Goal: Task Accomplishment & Management: Manage account settings

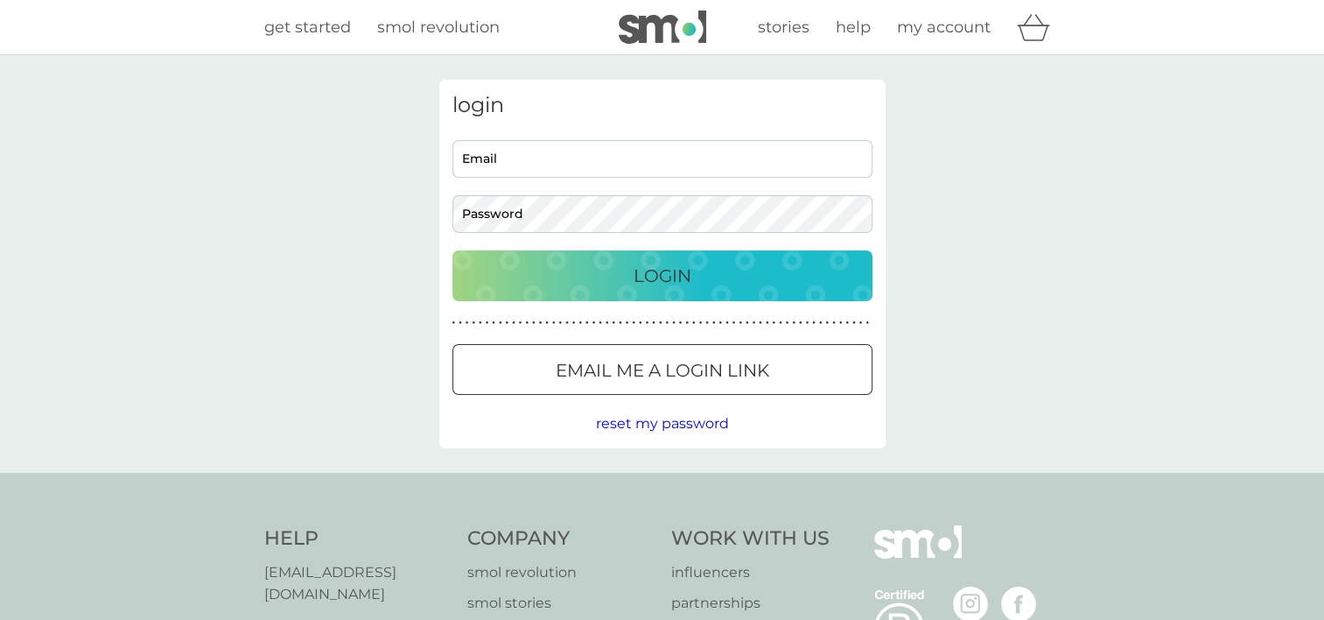
type input "milliedougi@gmail.com"
click at [570, 169] on input "milliedougi@gmail.com" at bounding box center [662, 159] width 420 height 38
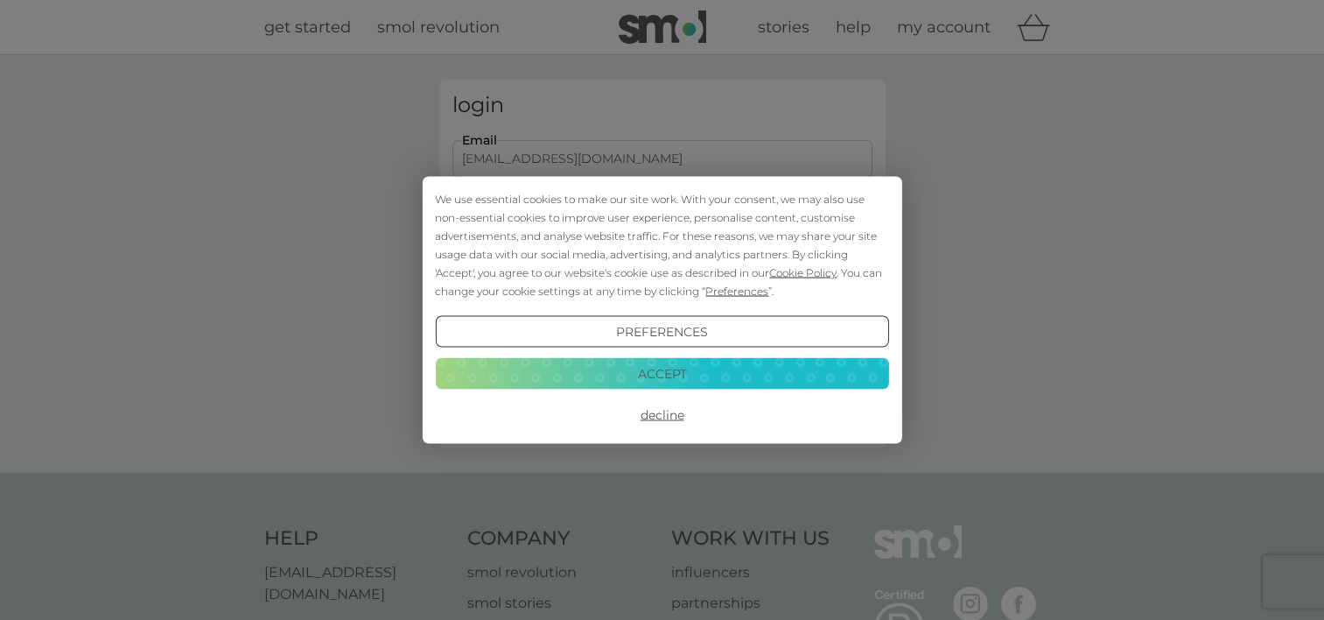
click at [641, 381] on button "Accept" at bounding box center [661, 373] width 453 height 32
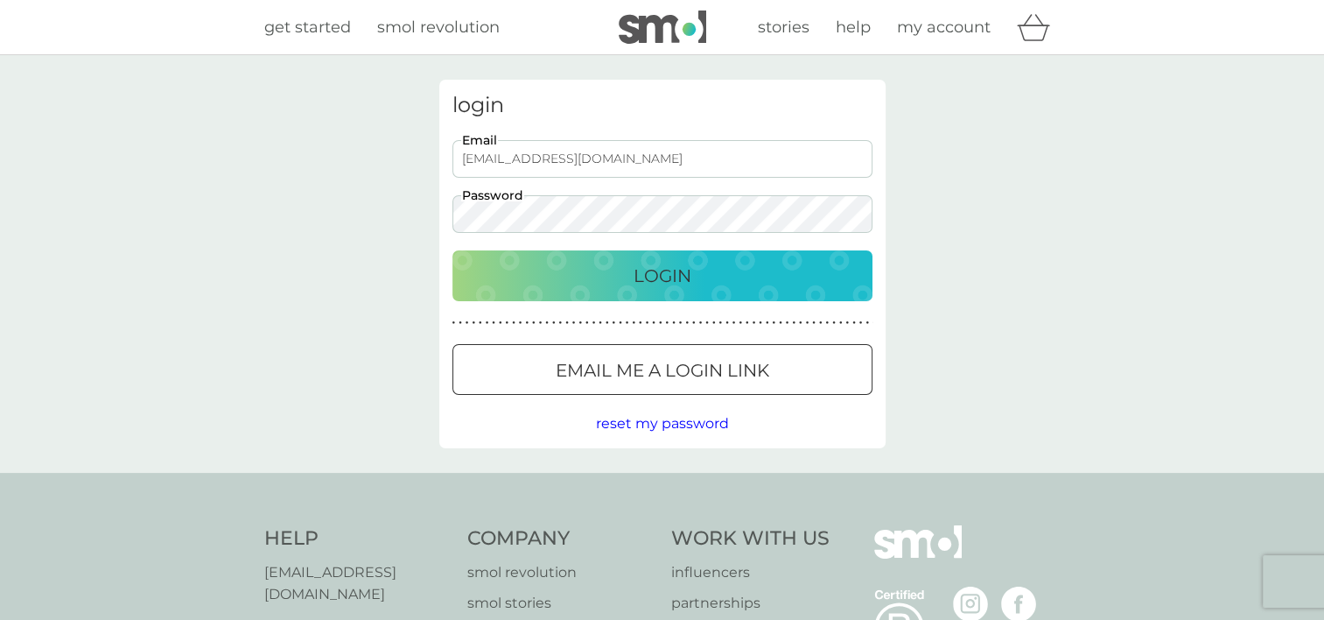
click at [744, 288] on div "Login" at bounding box center [662, 276] width 385 height 28
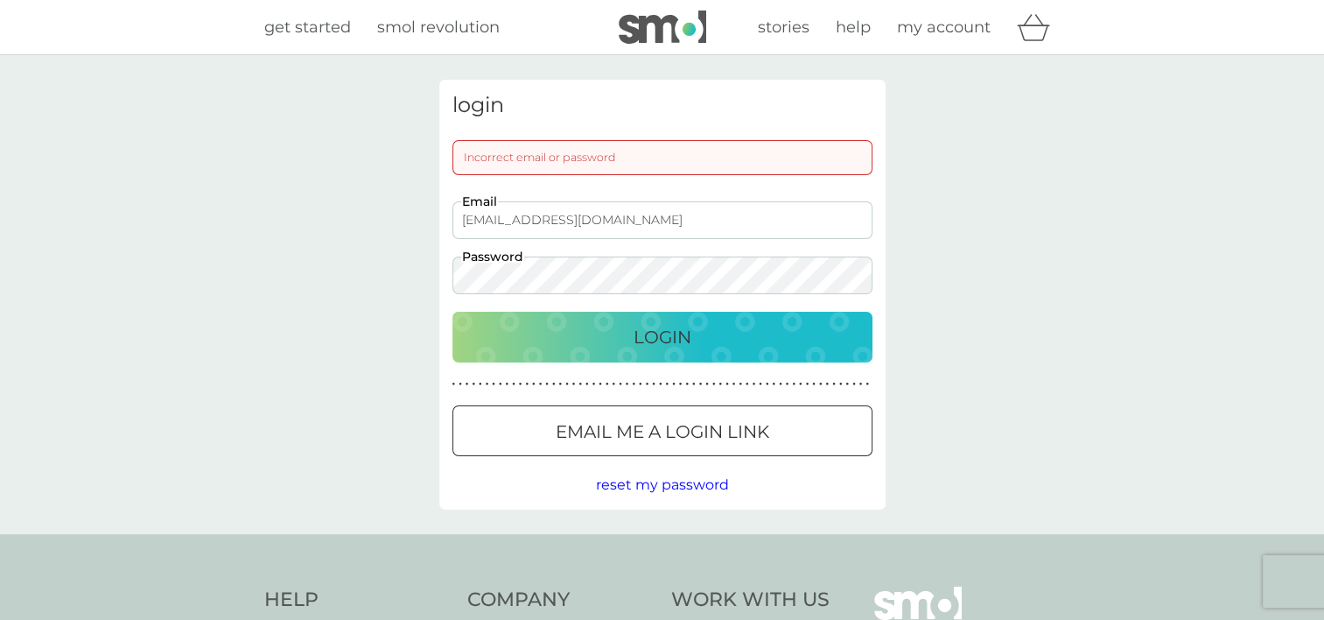
click at [283, 240] on div "login Incorrect email or password milliedougi@gmail.com Email Password Login ● …" at bounding box center [662, 294] width 1324 height 479
click at [452, 312] on button "Login" at bounding box center [662, 337] width 420 height 51
click at [900, 373] on div "login Incorrect email or password milliedougi@gmail.com Email Password Login ● …" at bounding box center [662, 294] width 1324 height 479
click at [442, 277] on div "login Incorrect email or password milliedougi@gmail.com Email Password Login ● …" at bounding box center [662, 295] width 446 height 430
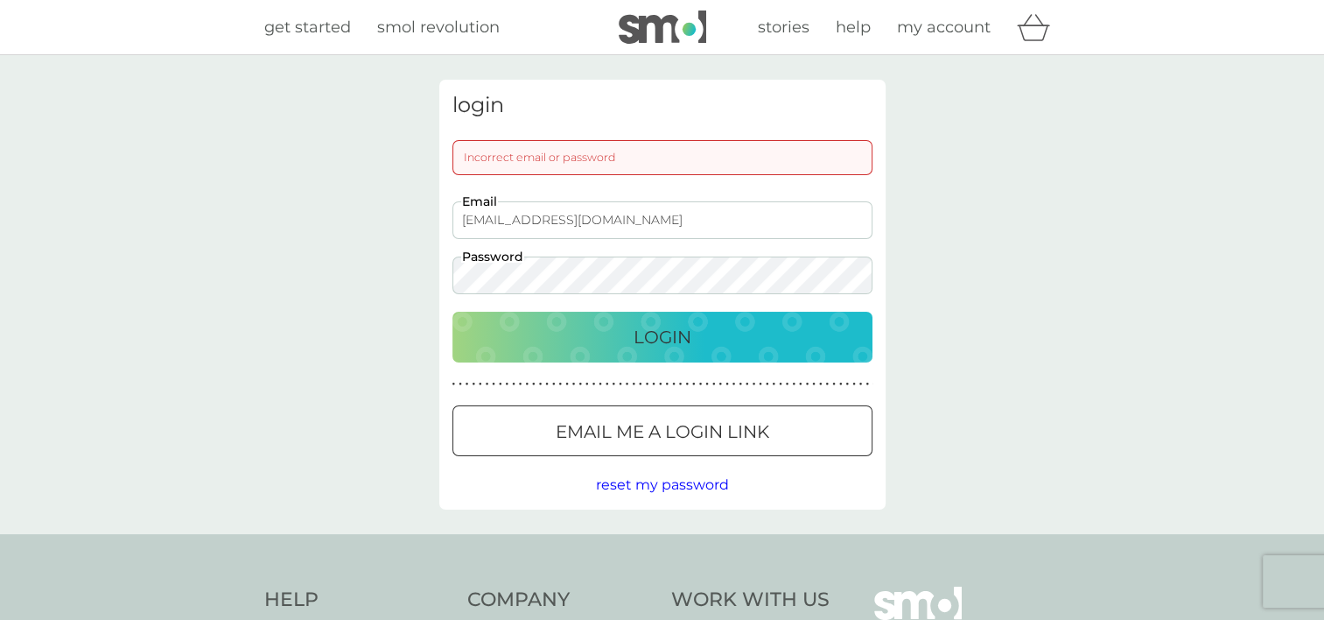
click at [452, 312] on button "Login" at bounding box center [662, 337] width 420 height 51
click at [802, 237] on input "milliedougi@gmail.com" at bounding box center [662, 220] width 420 height 38
click at [895, 287] on div "login Incorrect email or password milliedougi@gmail.com Email Password Login ● …" at bounding box center [662, 295] width 473 height 430
click at [426, 270] on div "login Incorrect email or password milliedougi@gmail.com Email Password Login ● …" at bounding box center [662, 295] width 473 height 430
click at [417, 267] on div "login Incorrect email or password milliedougi@gmail.com Email Password Login ● …" at bounding box center [662, 294] width 1324 height 479
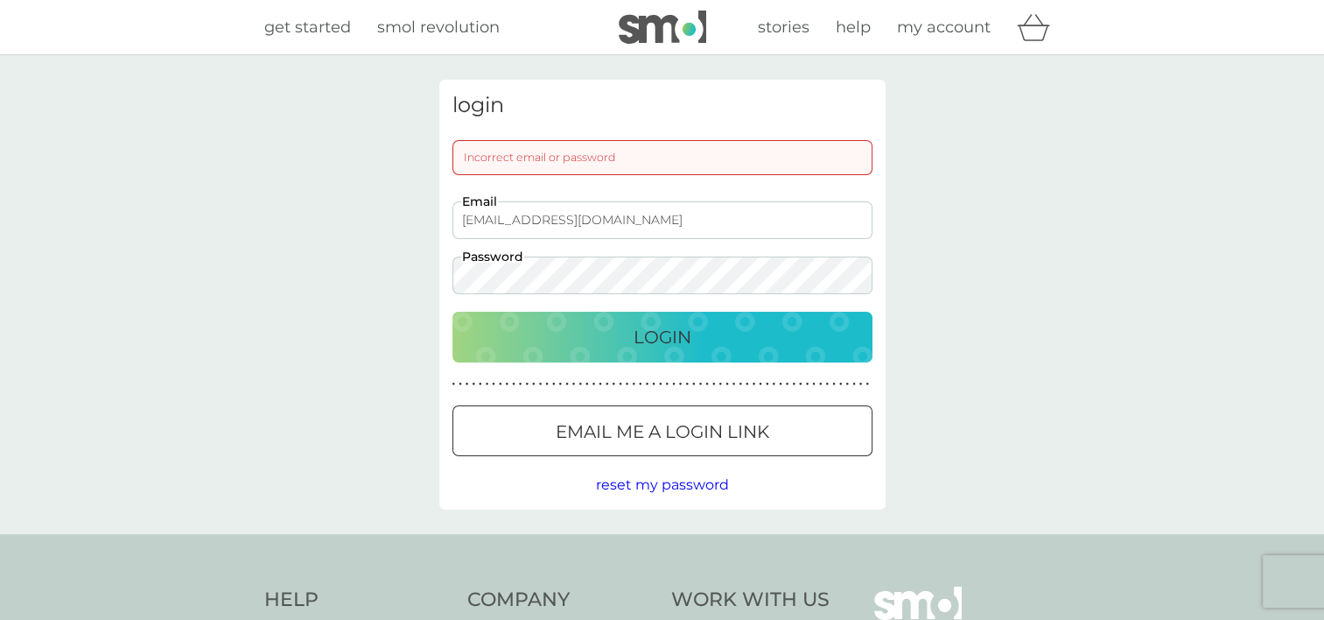
click at [452, 312] on button "Login" at bounding box center [662, 337] width 420 height 51
click at [890, 279] on div "login Incorrect email or password milliedougi@gmail.com Email Password Login ● …" at bounding box center [662, 295] width 473 height 430
click at [688, 425] on div at bounding box center [662, 432] width 63 height 18
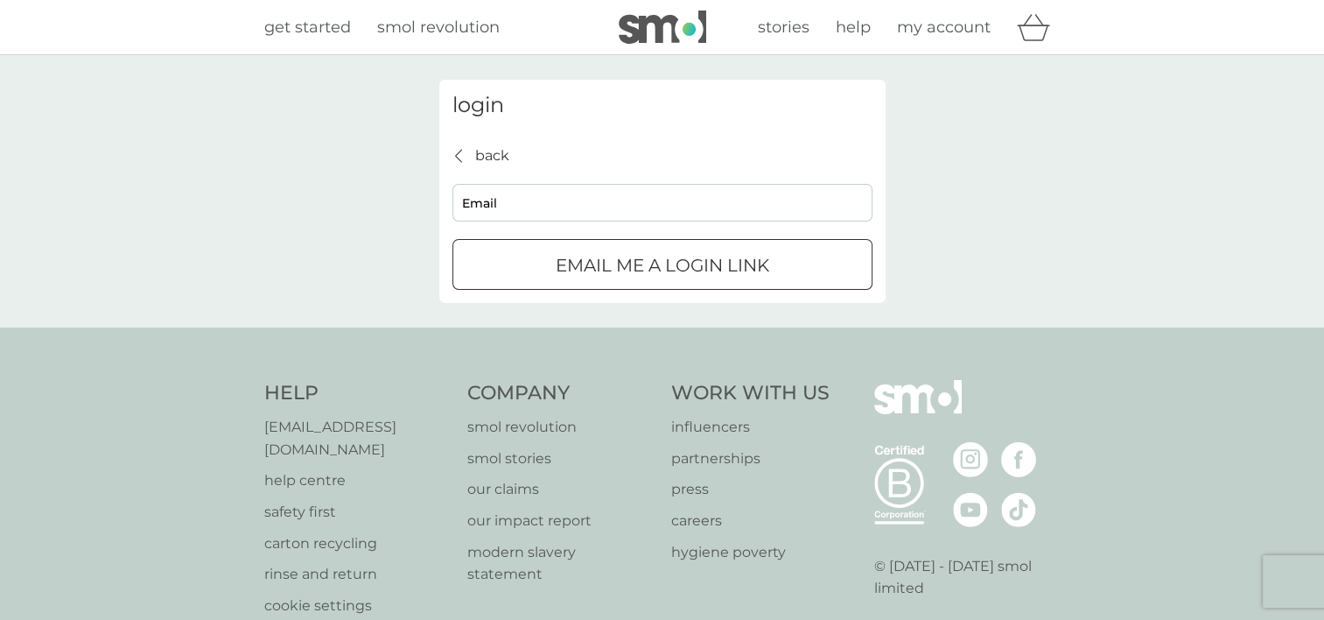
click at [604, 195] on input "Email" at bounding box center [662, 203] width 420 height 38
type input "milliedougi@gmail.com"
click at [667, 258] on div "submit" at bounding box center [662, 265] width 63 height 18
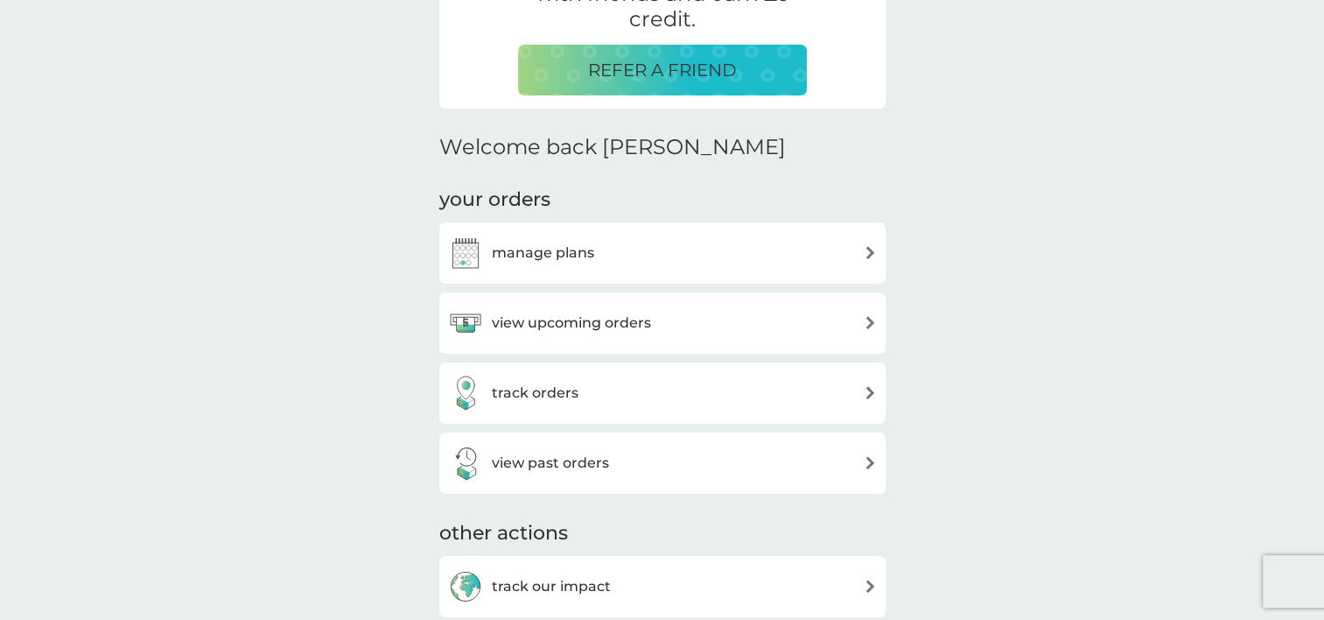
scroll to position [350, 0]
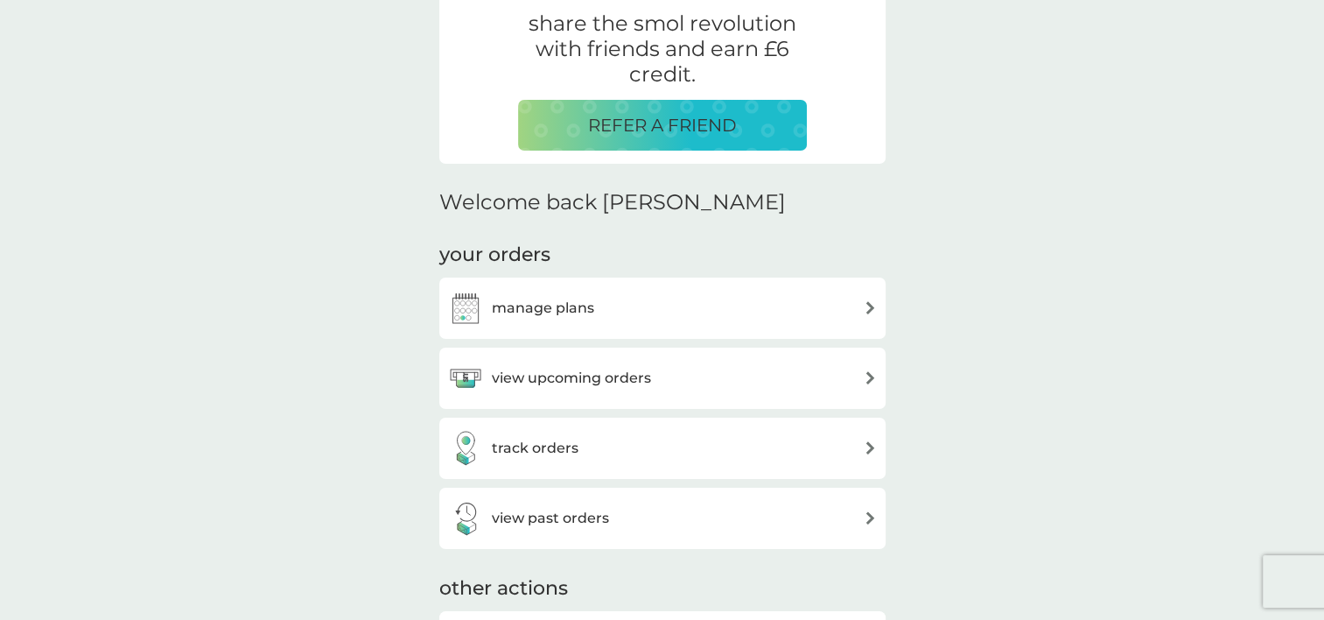
click at [585, 329] on div "manage plans" at bounding box center [662, 307] width 446 height 61
click at [567, 298] on h3 "manage plans" at bounding box center [543, 308] width 102 height 23
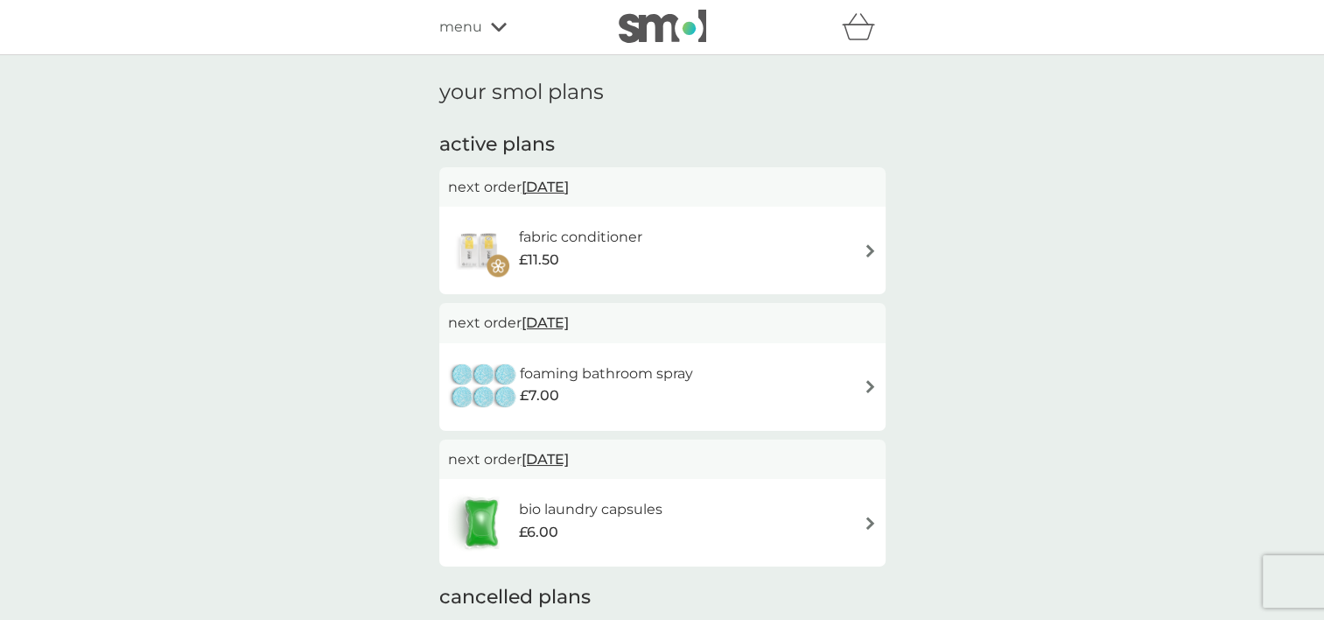
click at [690, 270] on div "fabric conditioner £11.50" at bounding box center [662, 250] width 429 height 61
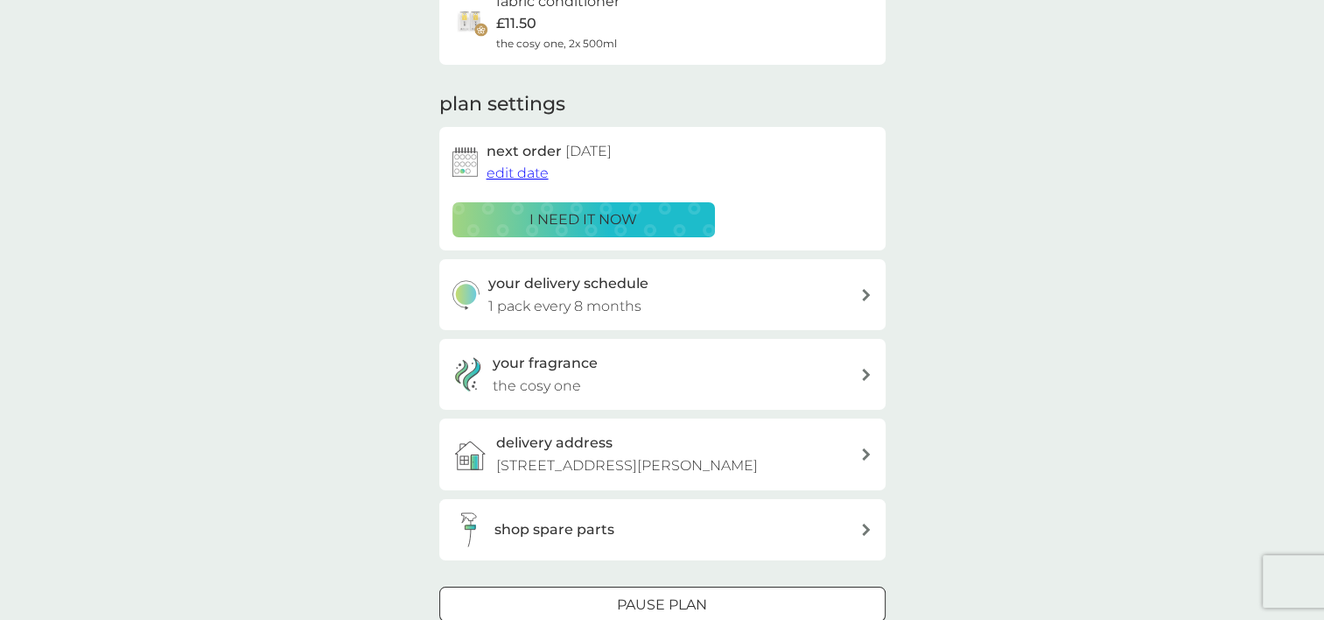
scroll to position [263, 0]
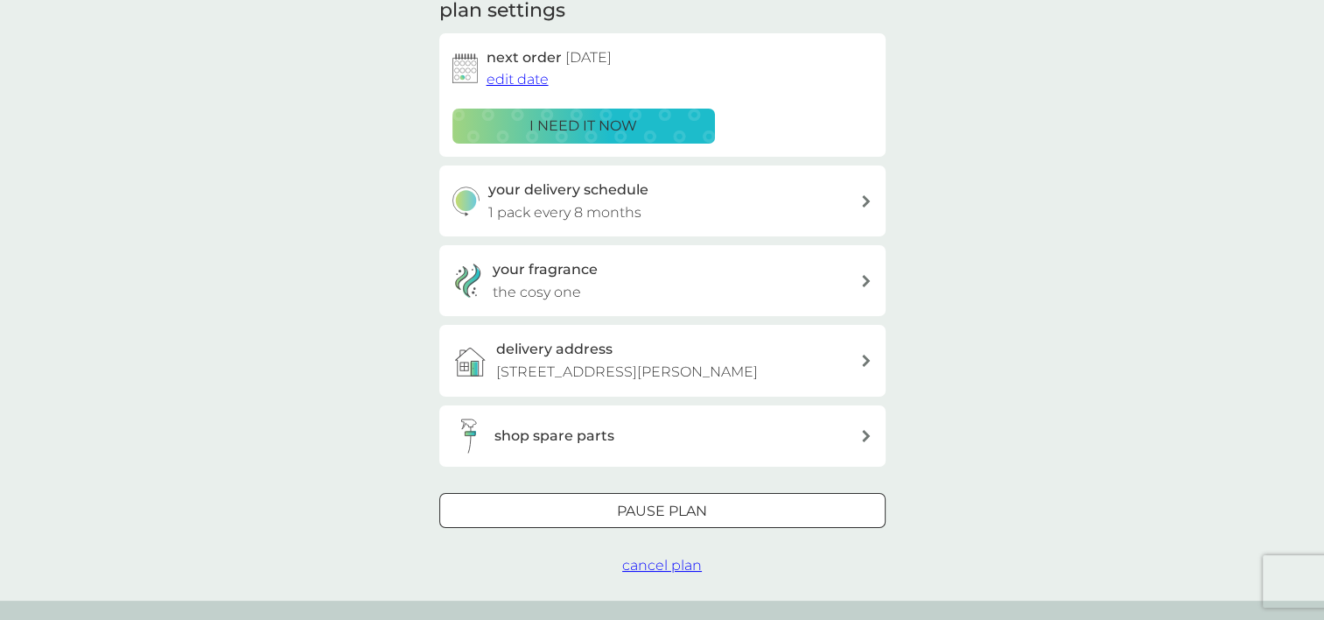
click at [655, 566] on span "cancel plan" at bounding box center [662, 565] width 80 height 17
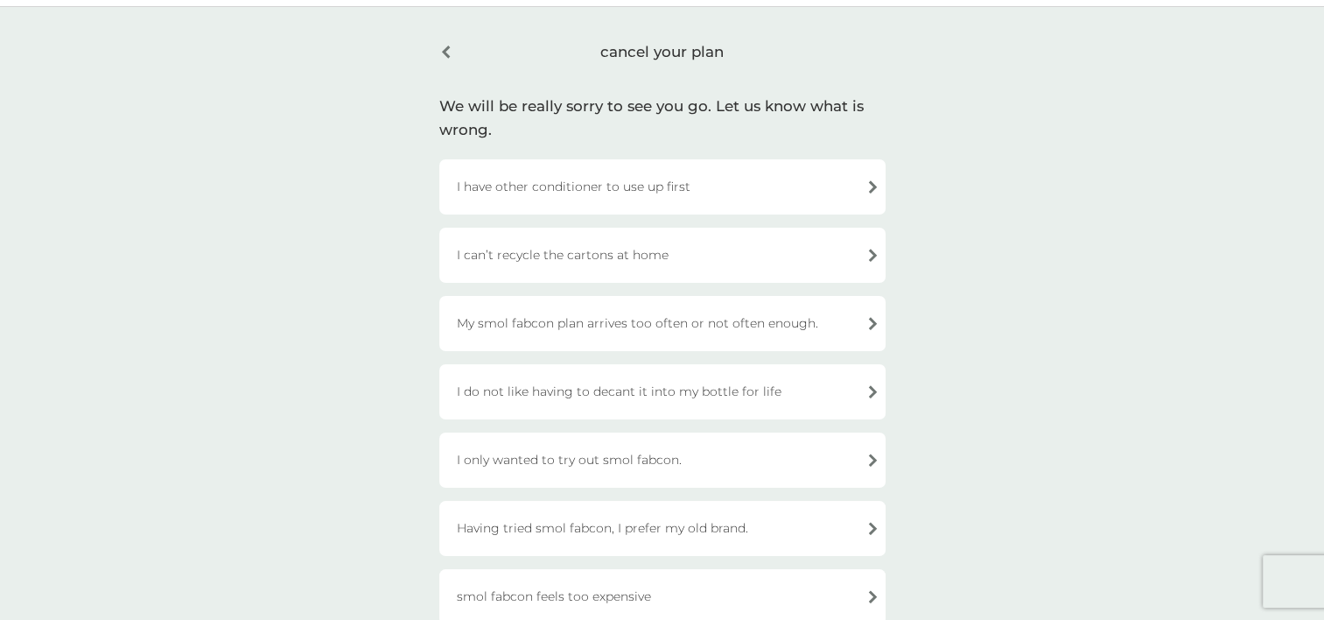
scroll to position [88, 0]
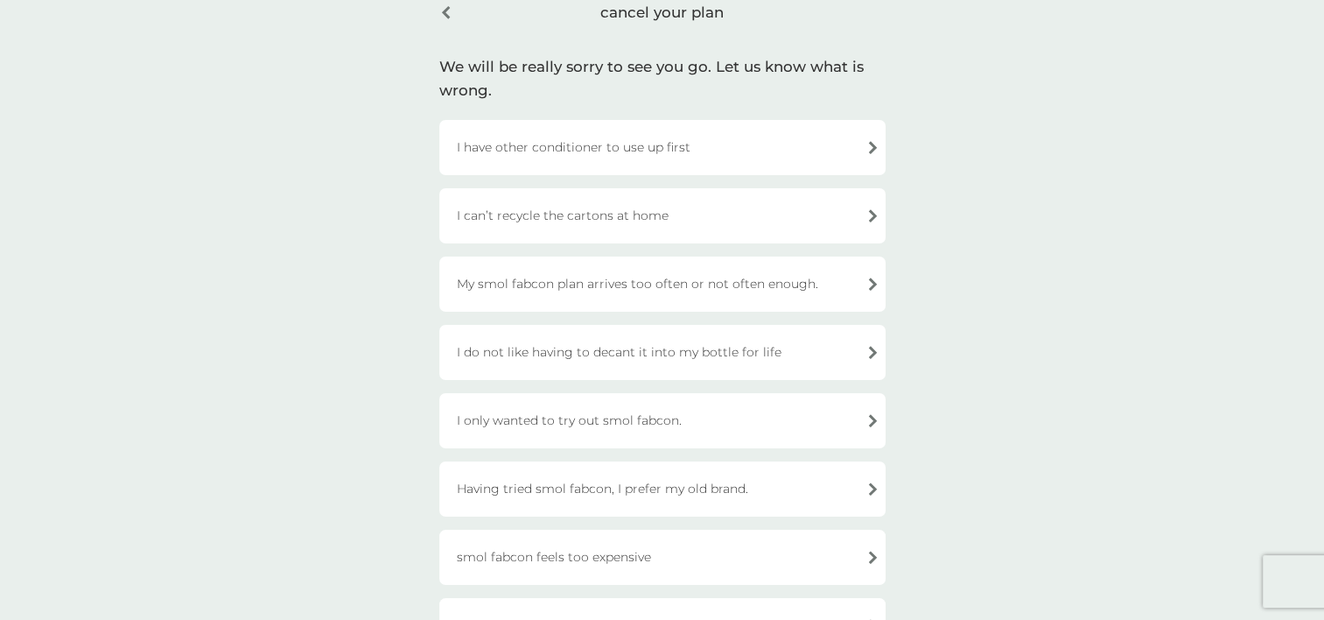
click at [647, 411] on div "I only wanted to try out smol fabcon." at bounding box center [662, 420] width 446 height 55
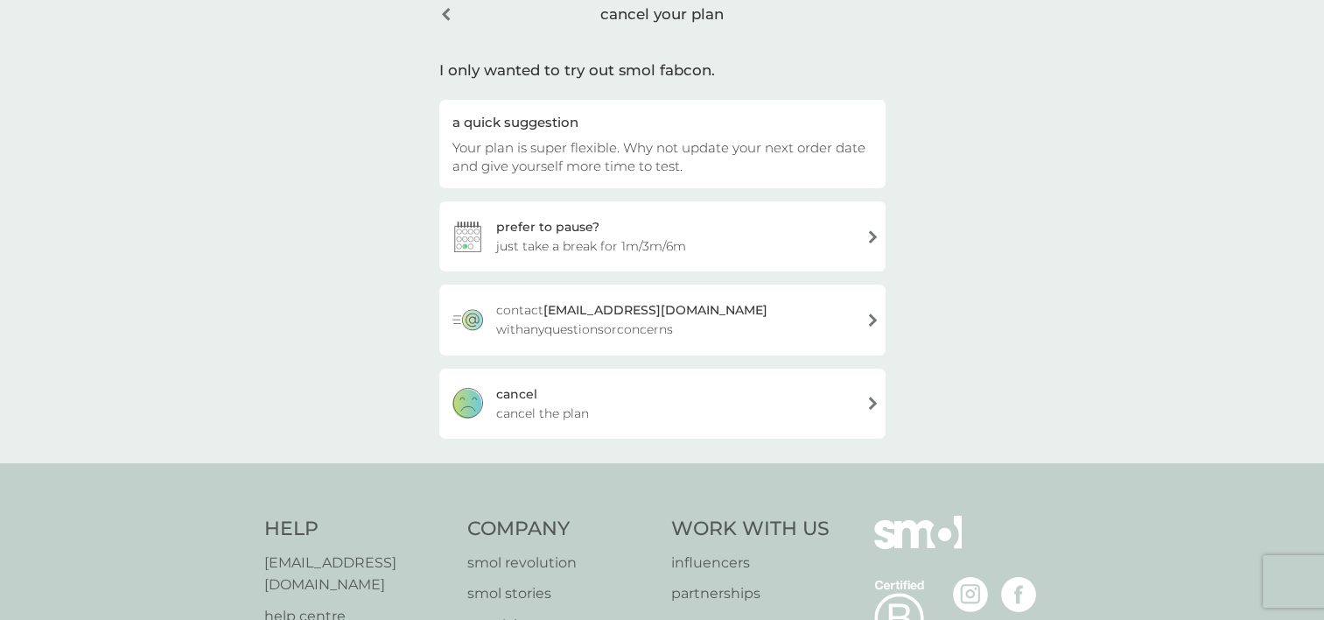
click at [648, 408] on div "[PERSON_NAME] the plan" at bounding box center [662, 403] width 446 height 70
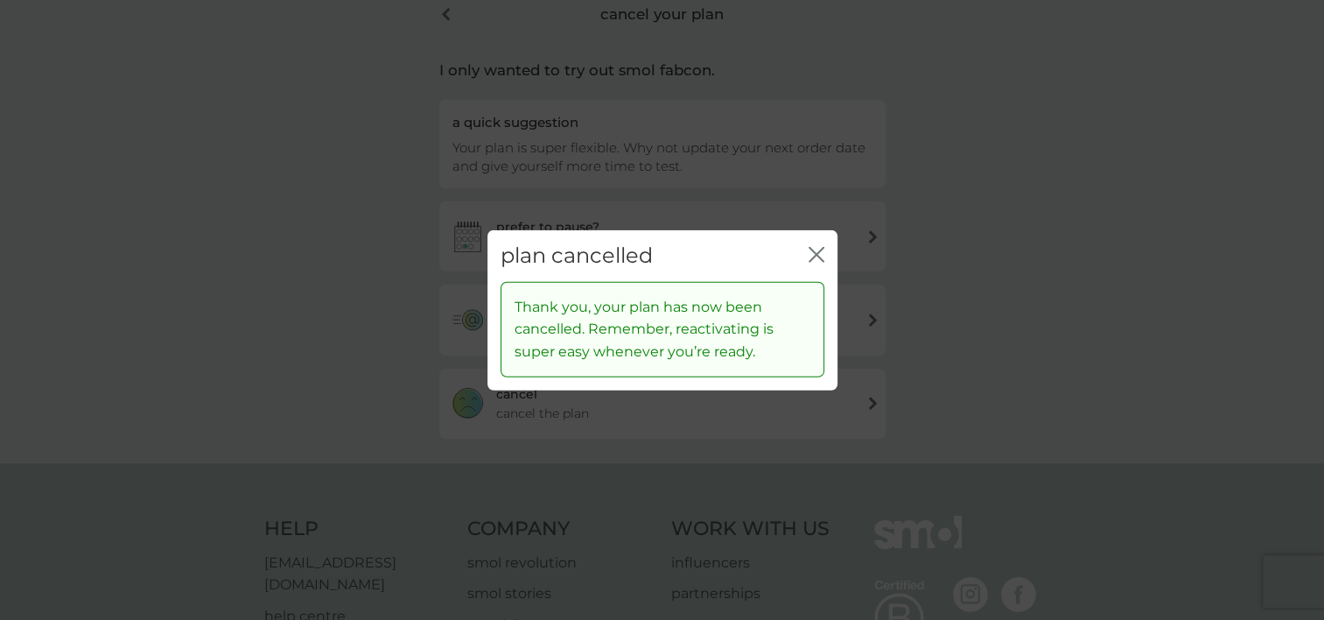
click at [805, 249] on div "plan cancelled close" at bounding box center [662, 256] width 350 height 52
click at [812, 249] on icon "close" at bounding box center [812, 255] width 7 height 14
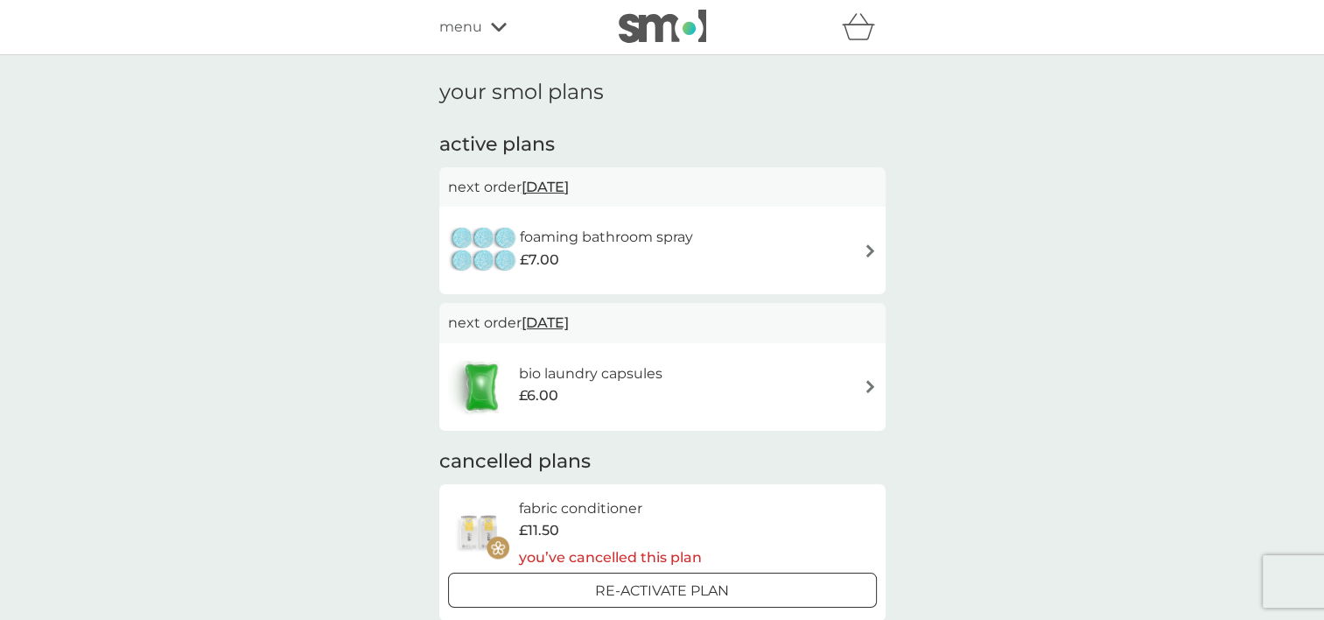
click at [766, 240] on div "foaming bathroom spray £7.00" at bounding box center [662, 250] width 429 height 61
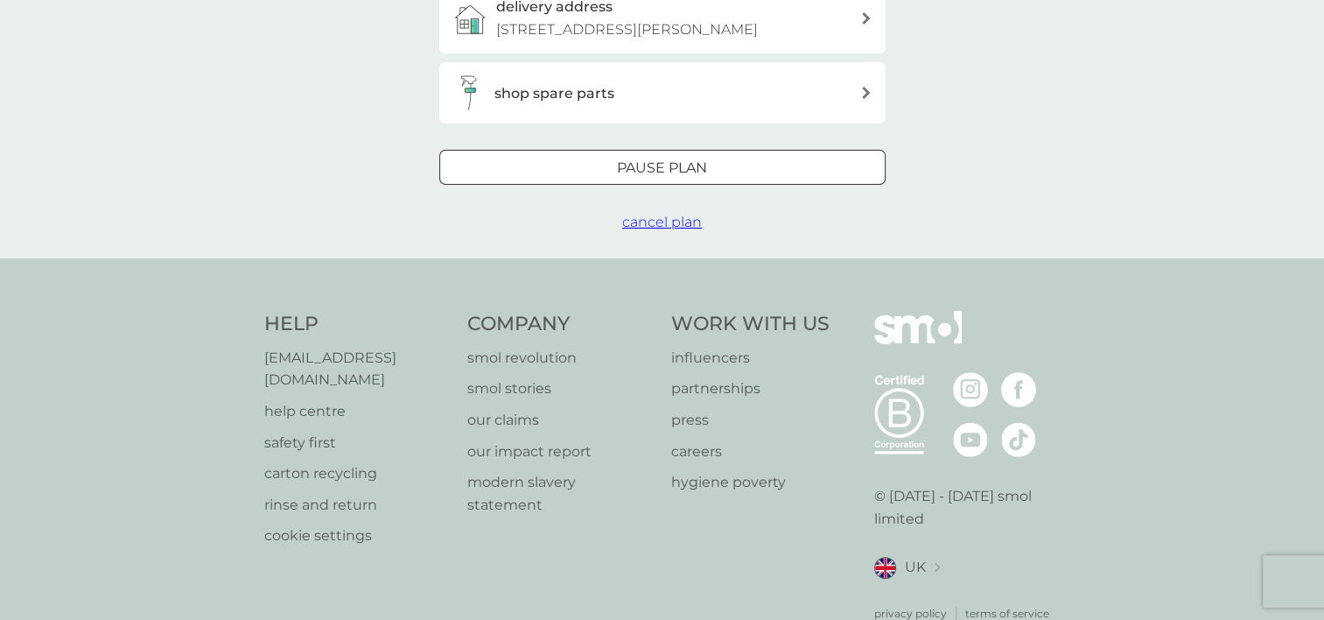
scroll to position [557, 0]
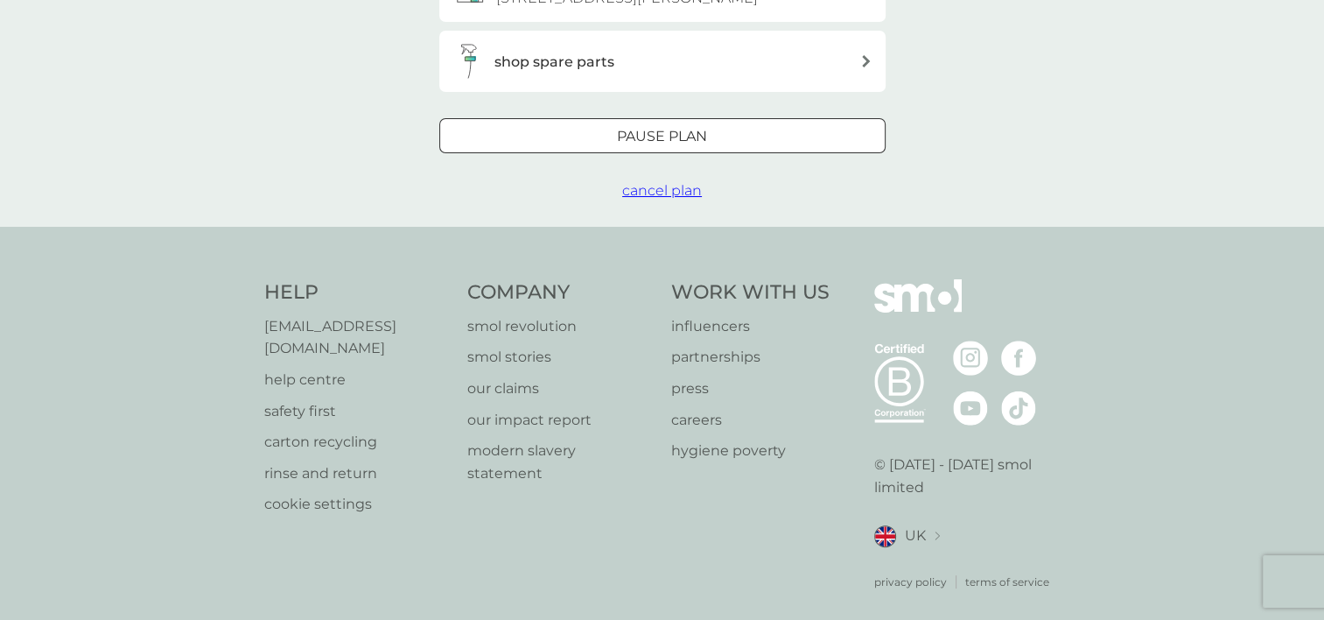
click at [664, 193] on span "cancel plan" at bounding box center [662, 190] width 80 height 17
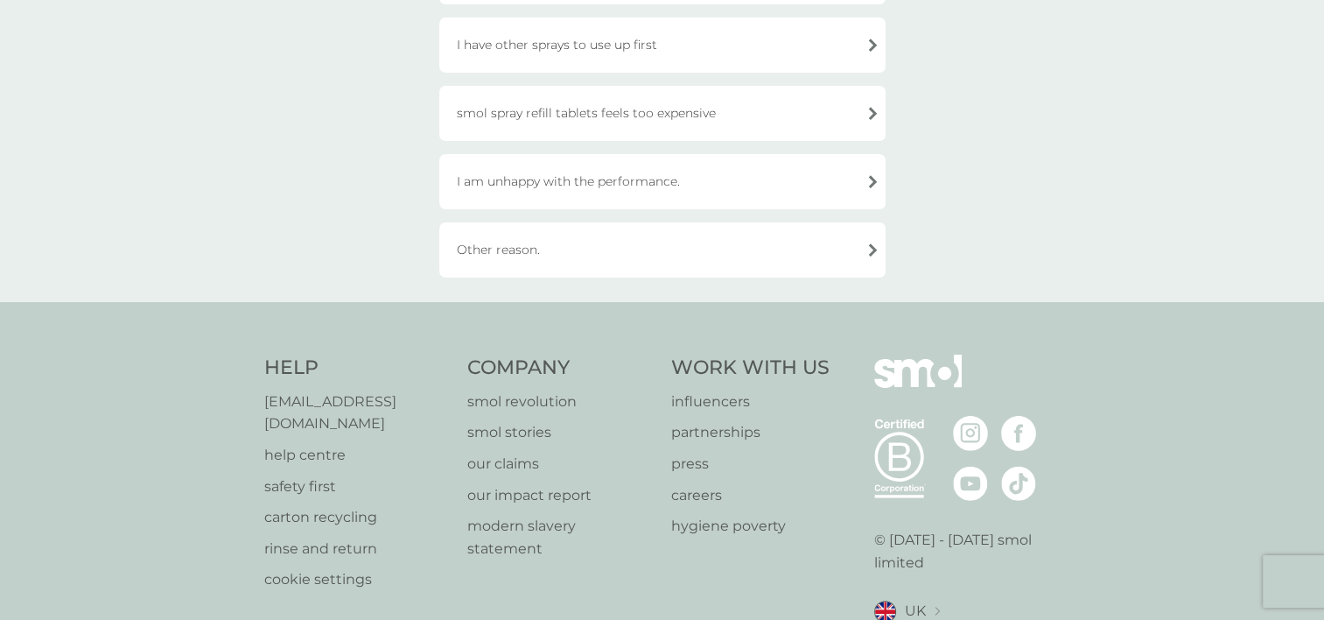
scroll to position [485, 0]
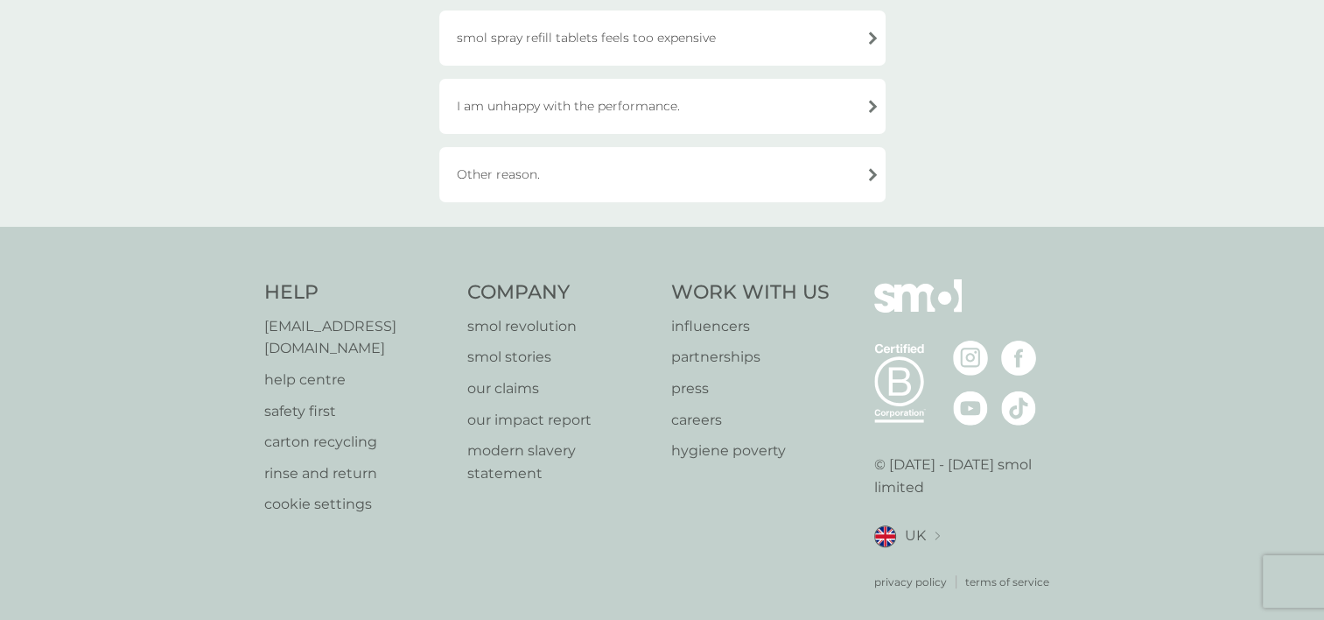
click at [584, 168] on div "Other reason." at bounding box center [662, 174] width 446 height 55
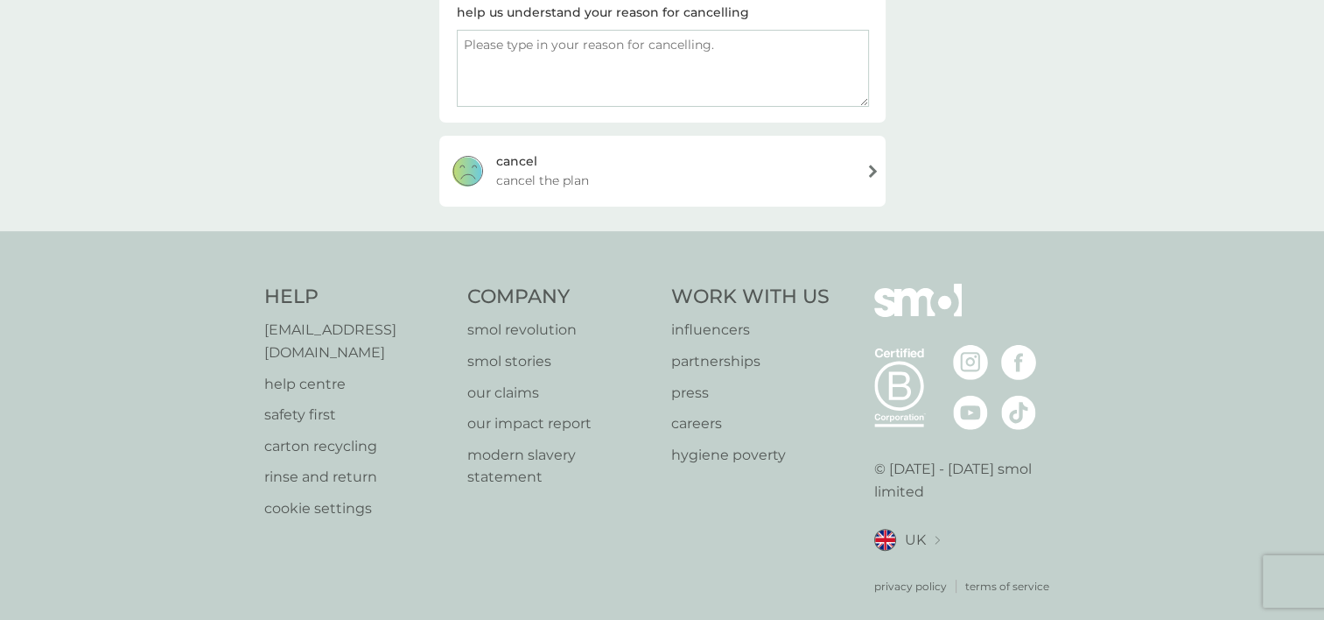
click at [584, 171] on span "cancel the plan" at bounding box center [542, 180] width 93 height 19
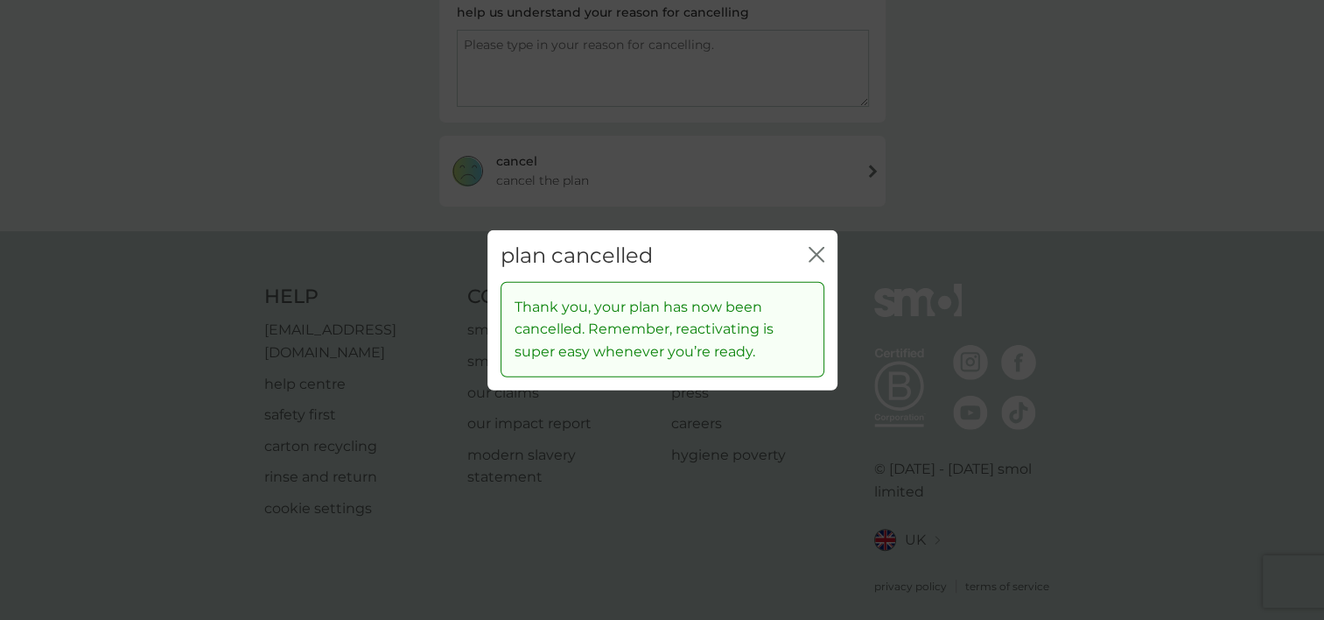
click at [805, 259] on div "plan cancelled close" at bounding box center [662, 256] width 350 height 52
click at [817, 243] on div "close" at bounding box center [817, 255] width 16 height 25
click at [820, 249] on icon "close" at bounding box center [817, 255] width 16 height 16
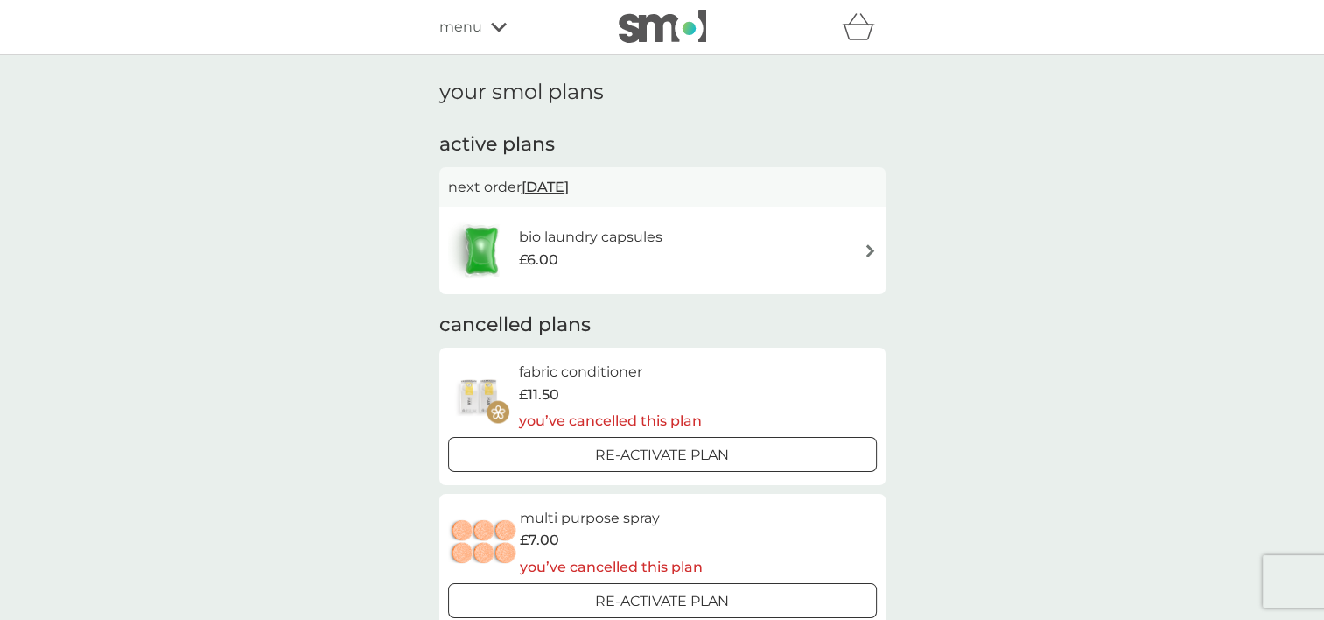
click at [699, 250] on div "bio laundry capsules £6.00" at bounding box center [662, 250] width 429 height 61
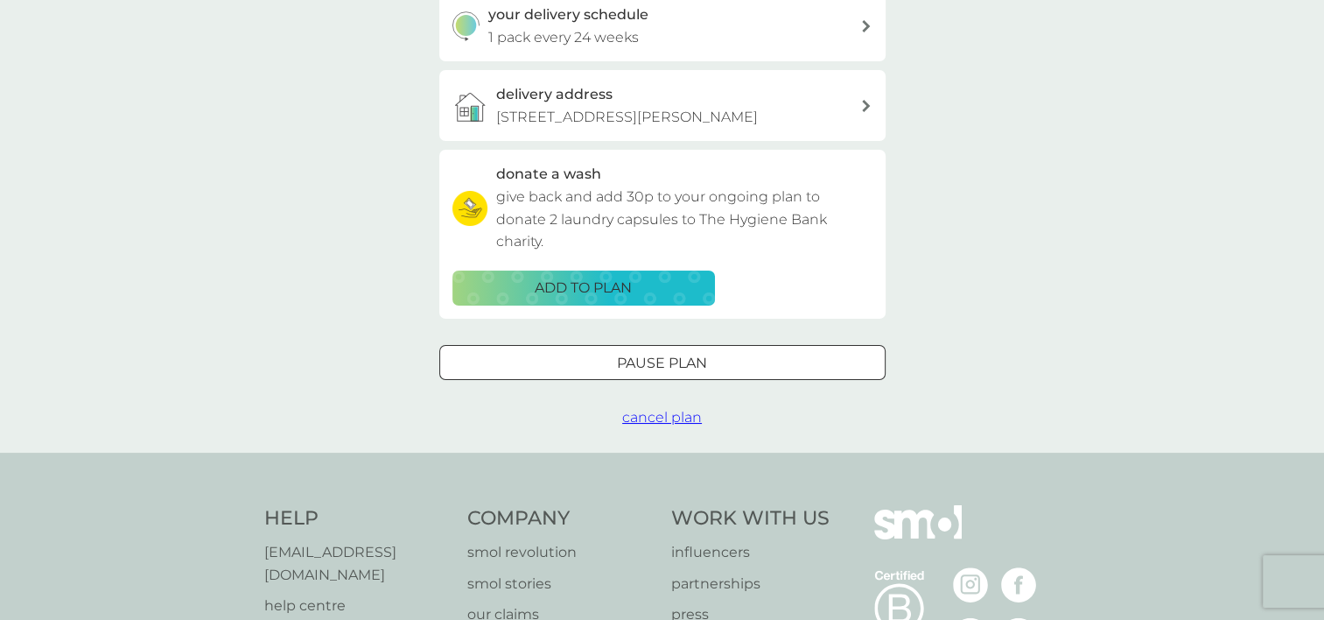
scroll to position [613, 0]
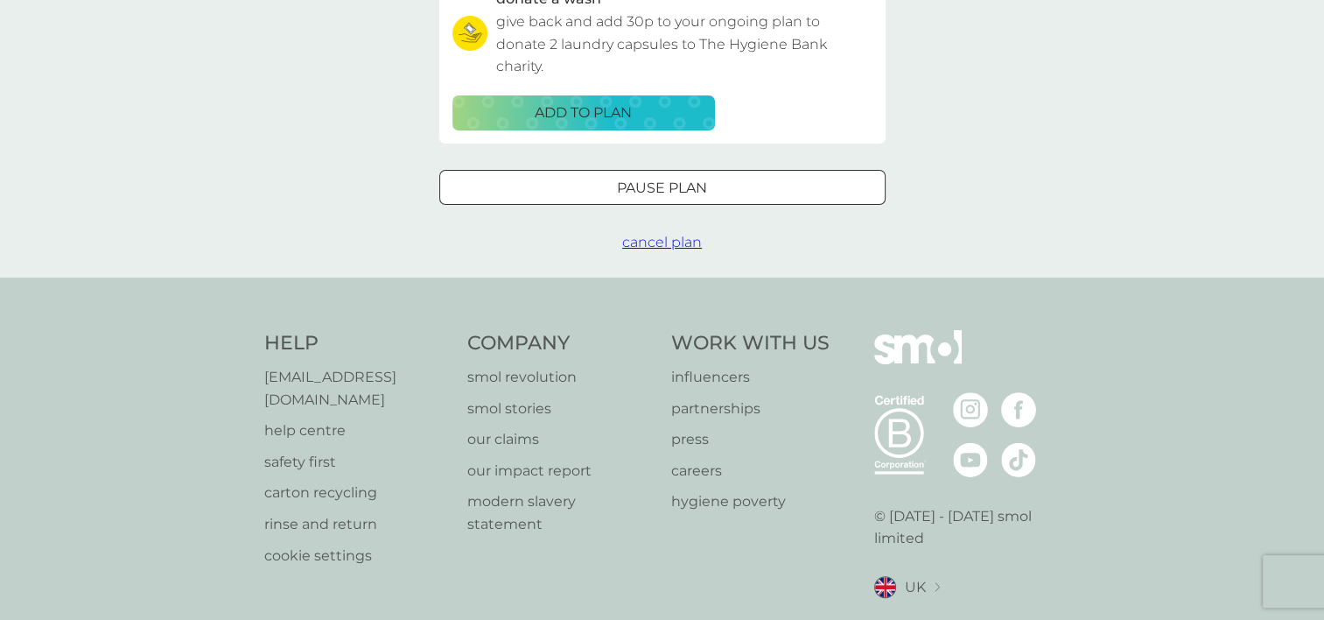
click at [659, 244] on span "cancel plan" at bounding box center [662, 242] width 80 height 17
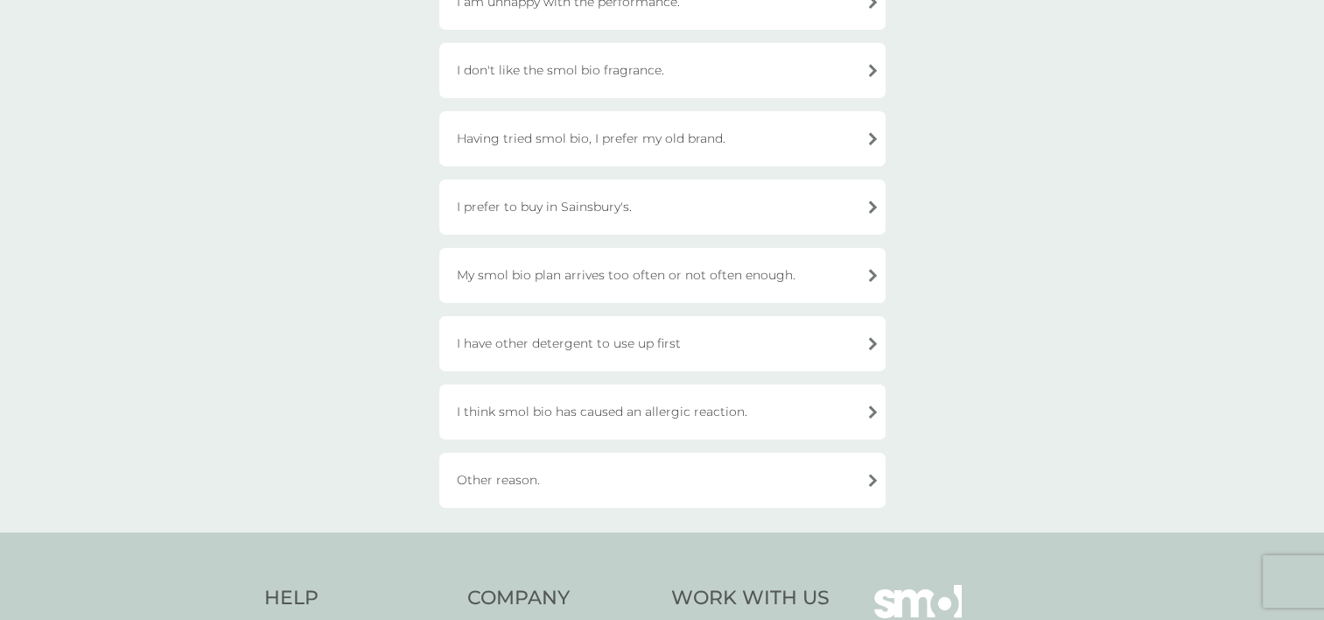
drag, startPoint x: 641, startPoint y: 425, endPoint x: 630, endPoint y: 453, distance: 29.9
click at [641, 426] on div "I think smol bio has caused an allergic reaction." at bounding box center [662, 411] width 446 height 55
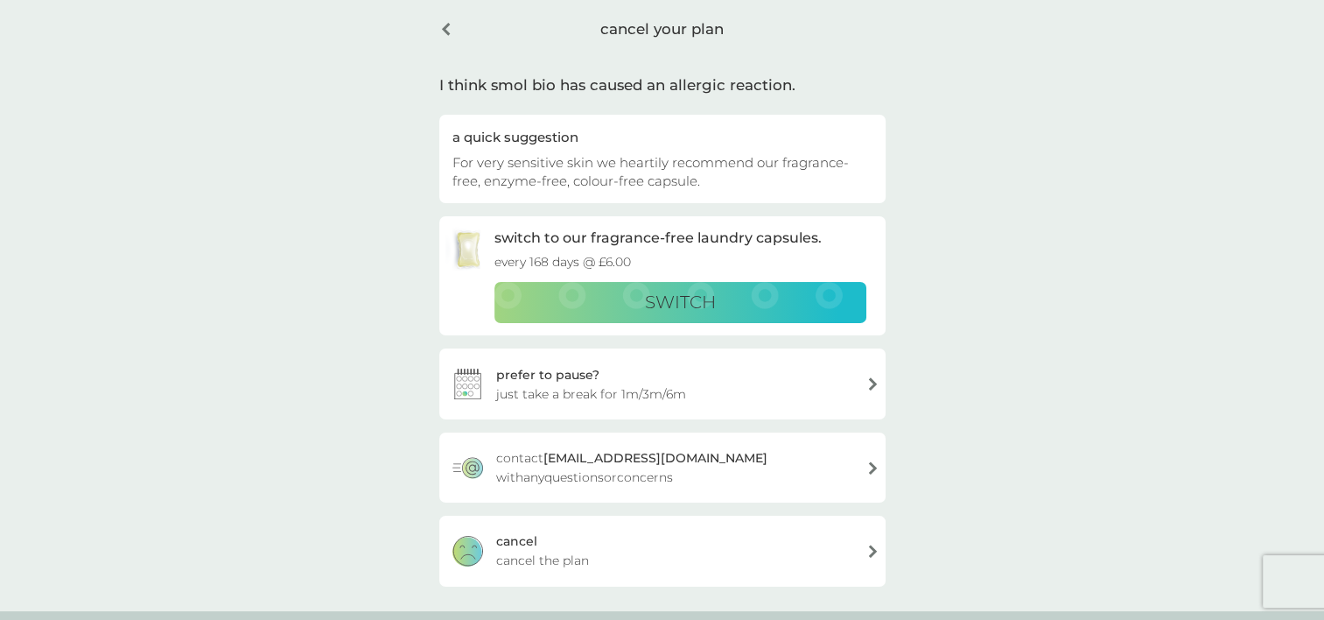
scroll to position [175, 0]
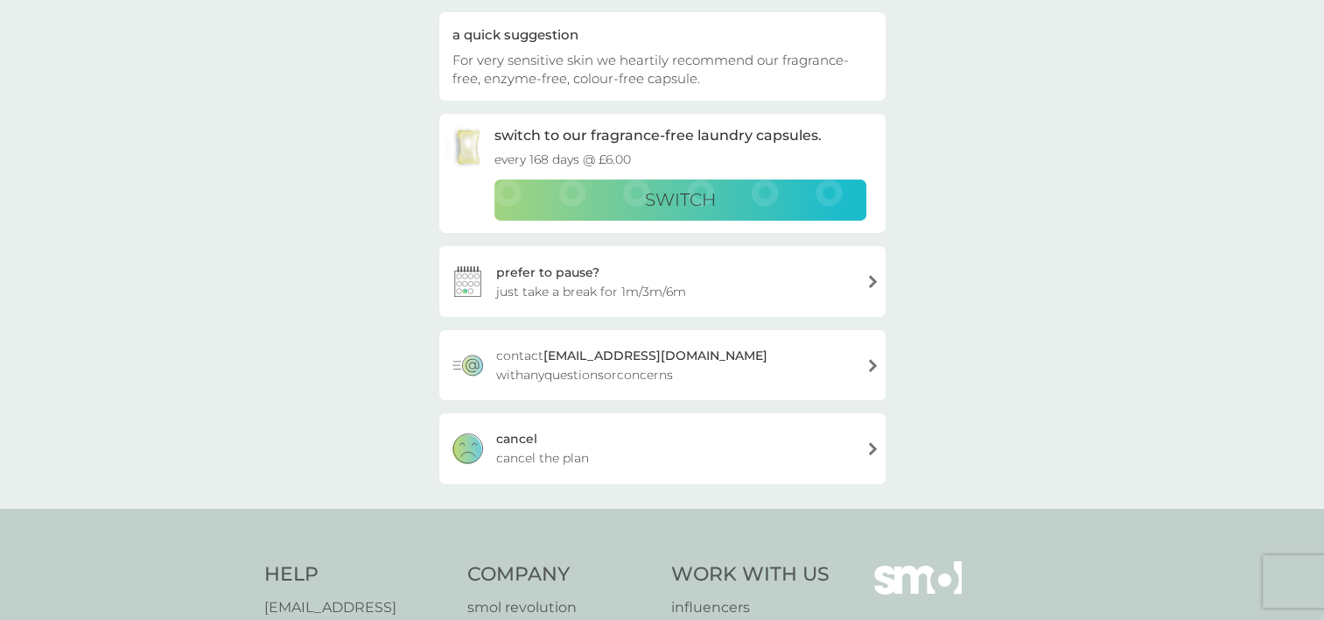
click at [585, 462] on span "cancel the plan" at bounding box center [542, 457] width 93 height 19
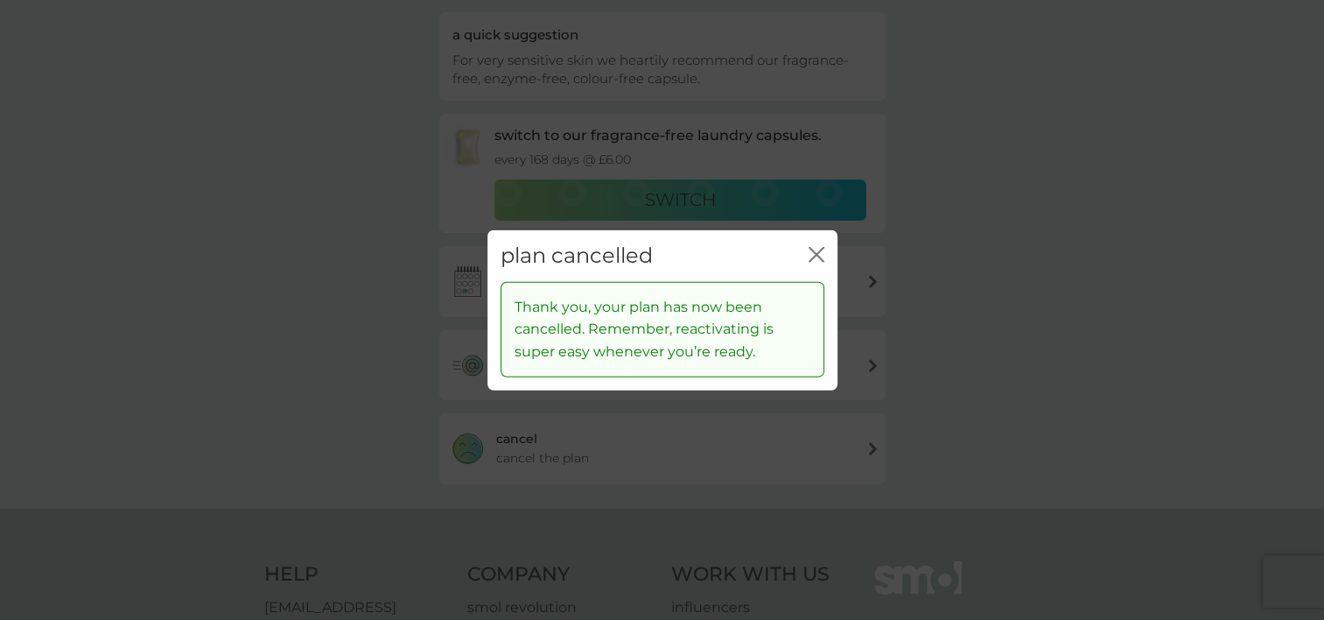
click at [816, 250] on icon "close" at bounding box center [817, 255] width 16 height 16
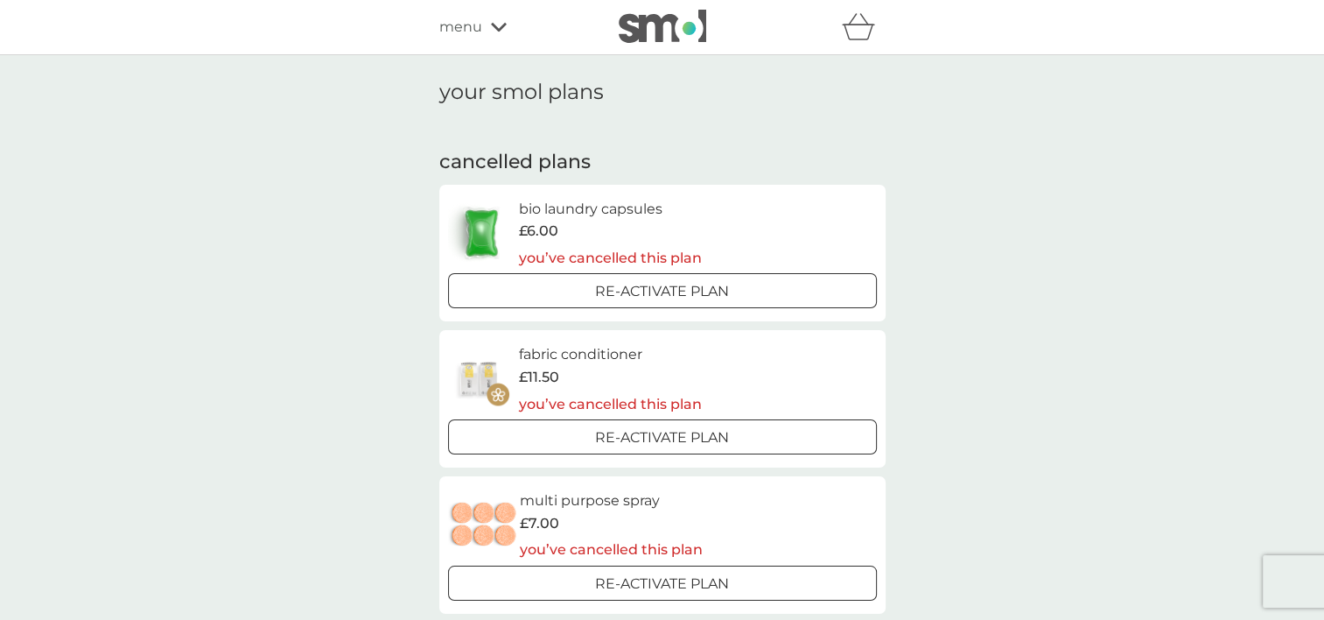
click at [483, 30] on div "menu" at bounding box center [513, 27] width 149 height 23
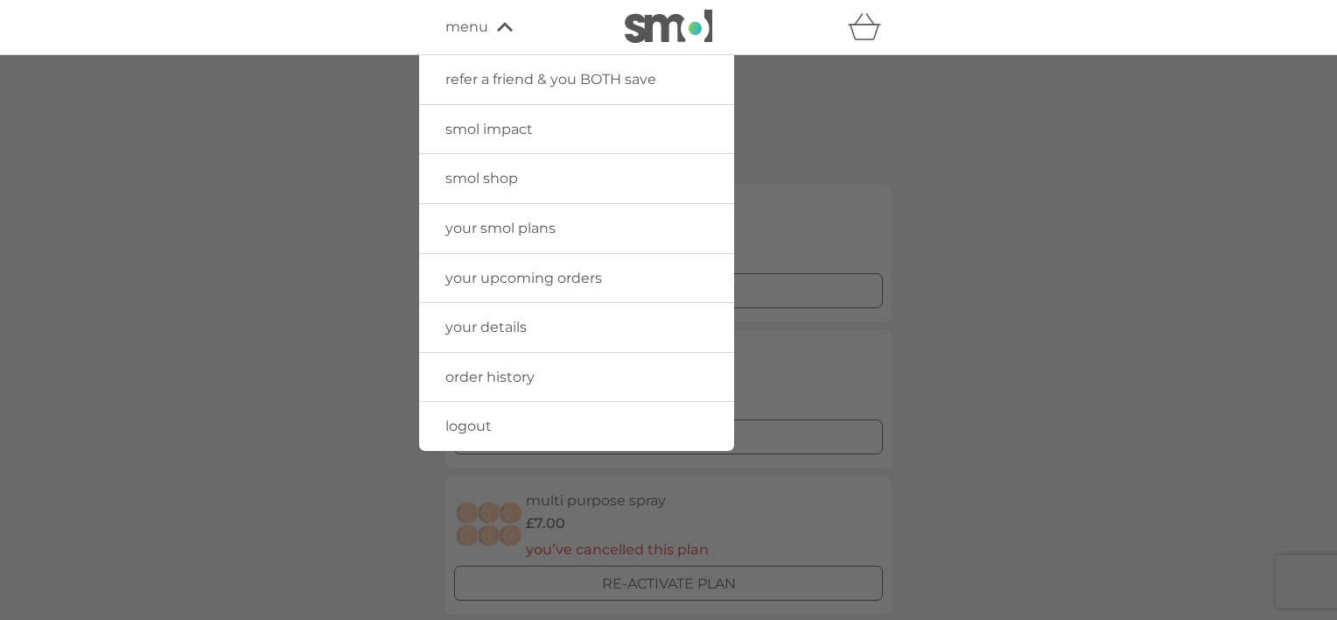
click at [1004, 162] on div at bounding box center [668, 365] width 1337 height 620
